Goal: Task Accomplishment & Management: Use online tool/utility

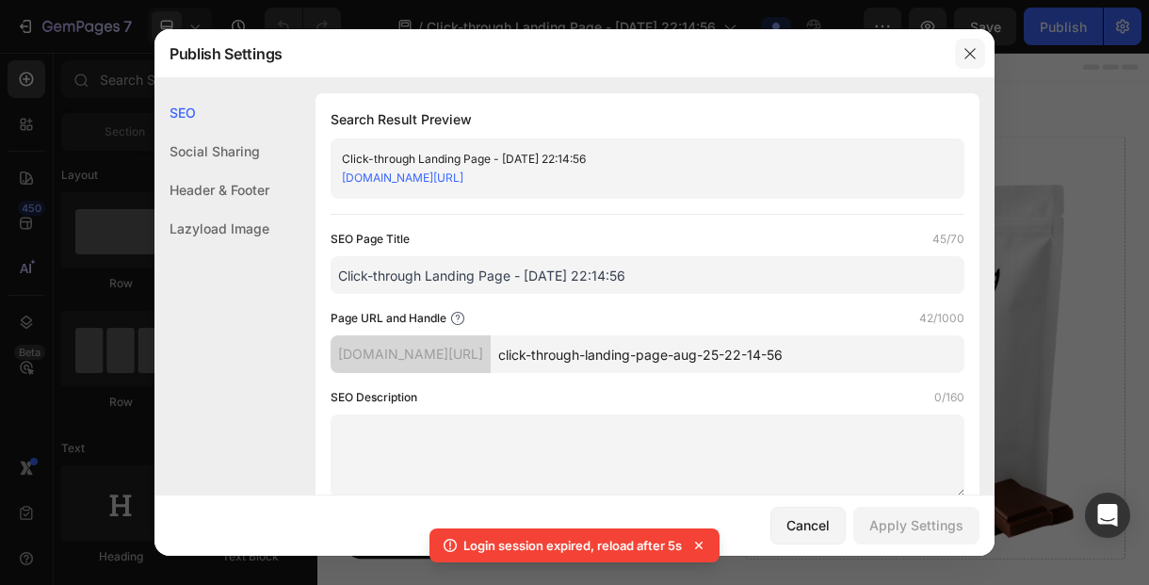
click at [983, 58] on button "button" at bounding box center [970, 54] width 30 height 30
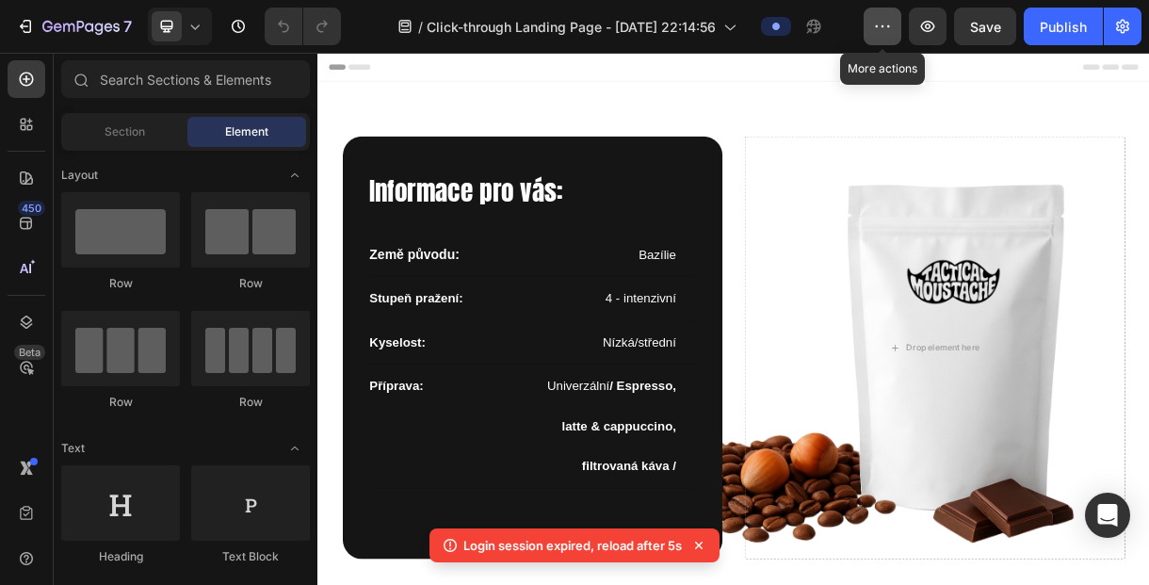
click at [884, 34] on icon "button" at bounding box center [882, 26] width 19 height 19
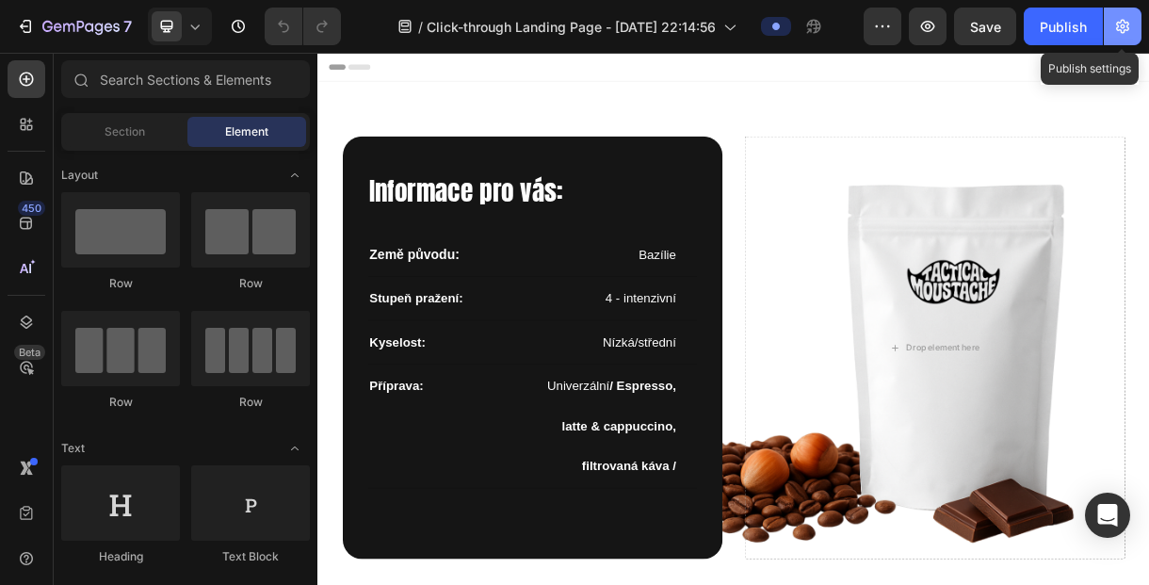
click at [1133, 25] on button "button" at bounding box center [1123, 27] width 38 height 38
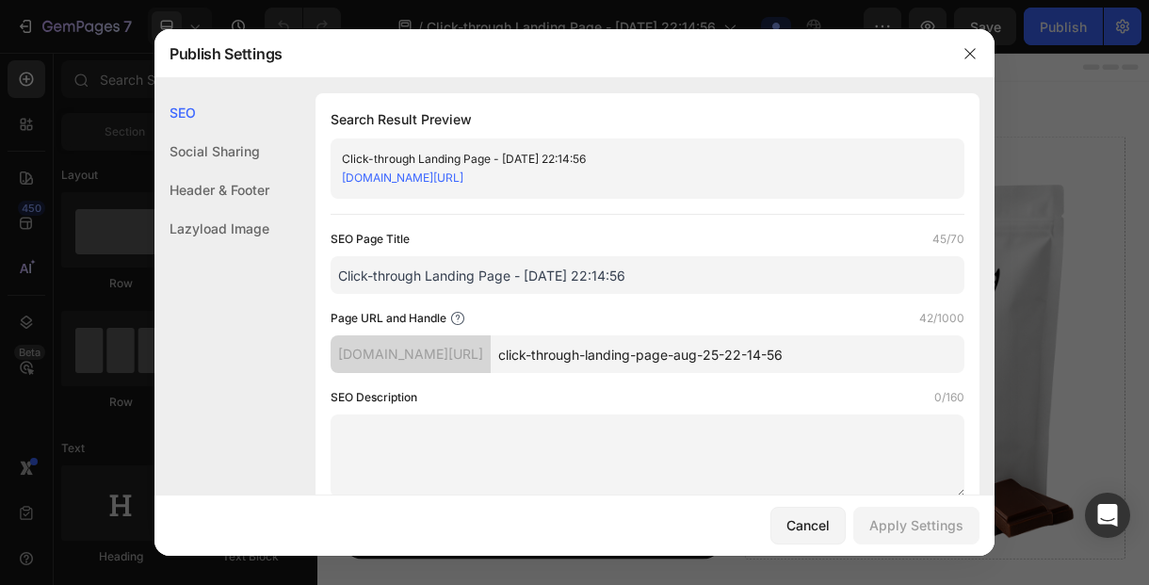
click at [491, 365] on div "[DOMAIN_NAME][URL]" at bounding box center [411, 354] width 160 height 38
click at [970, 49] on icon "button" at bounding box center [970, 53] width 15 height 15
